Goal: Information Seeking & Learning: Learn about a topic

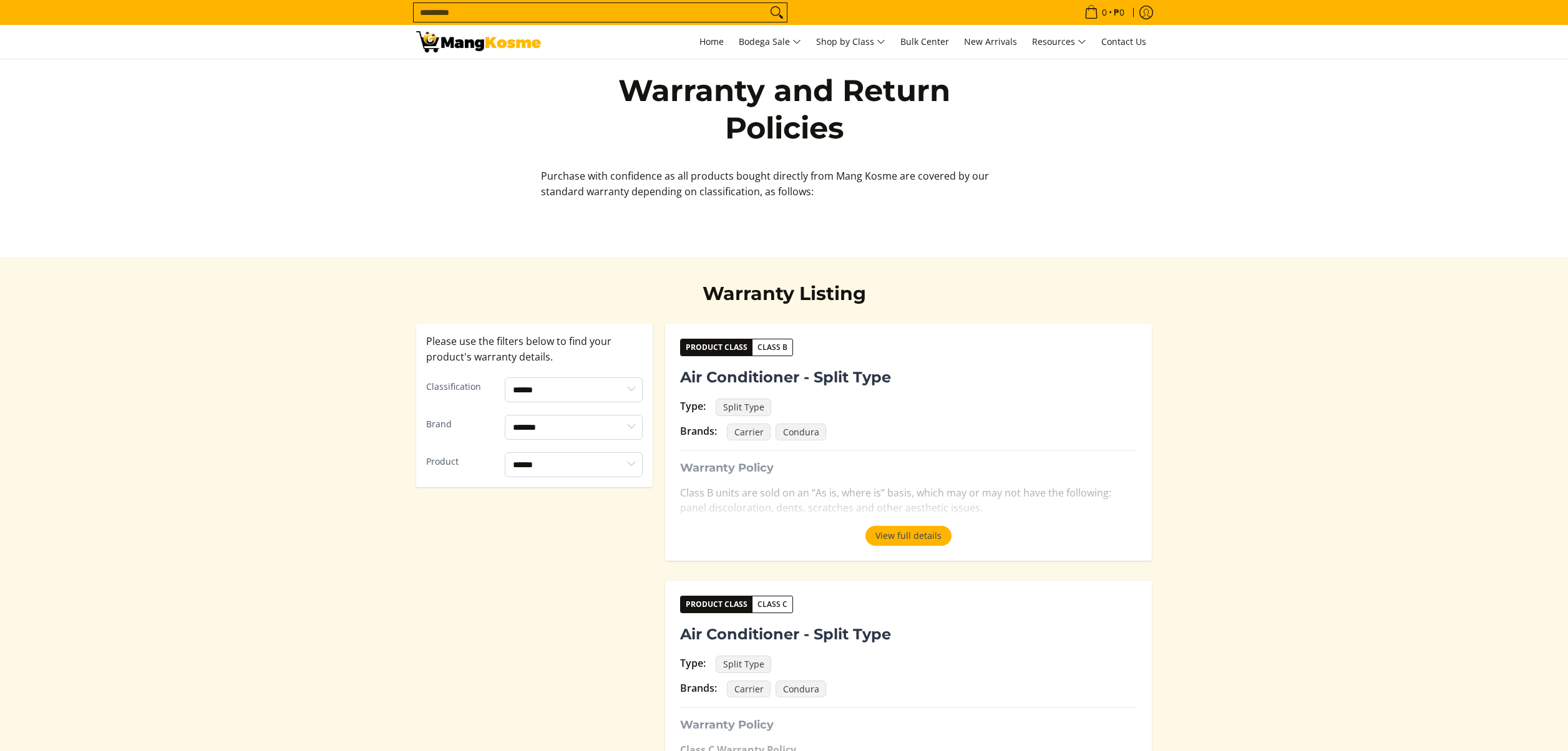
select select "*******"
